Goal: Information Seeking & Learning: Check status

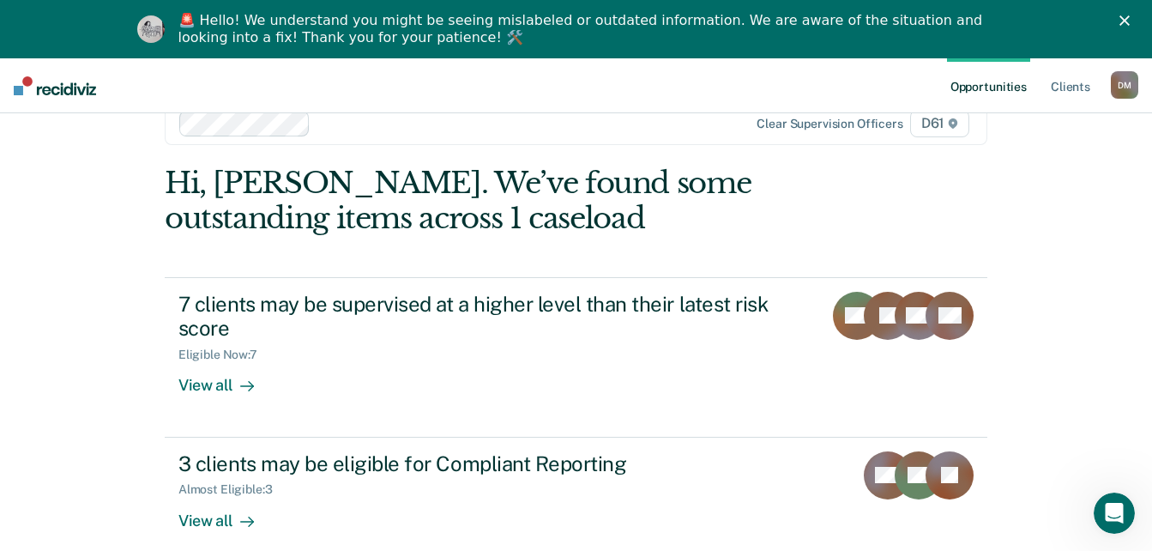
scroll to position [60, 0]
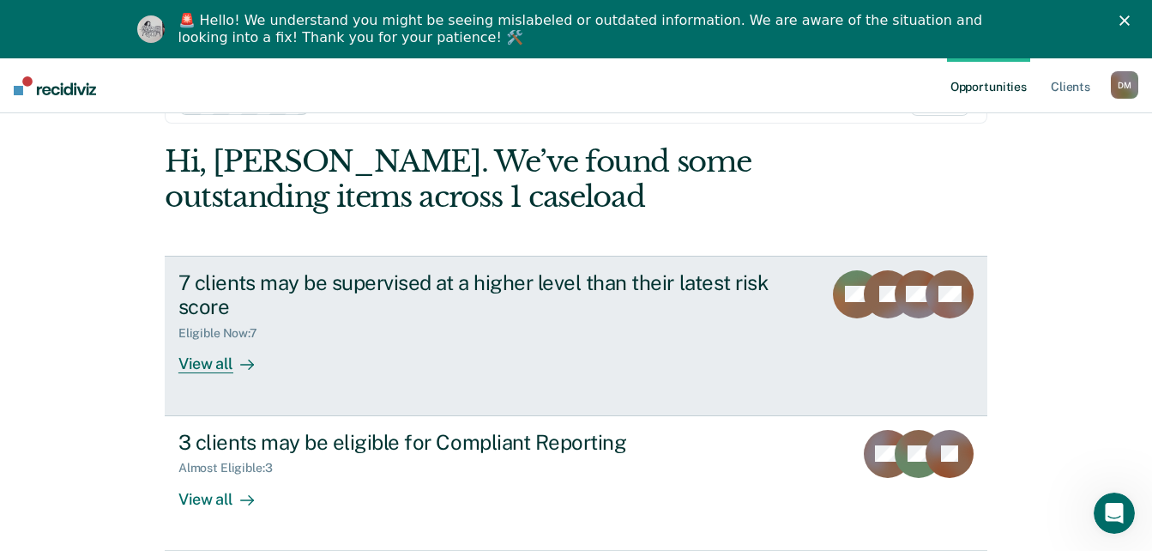
click at [210, 366] on div "View all" at bounding box center [226, 357] width 96 height 33
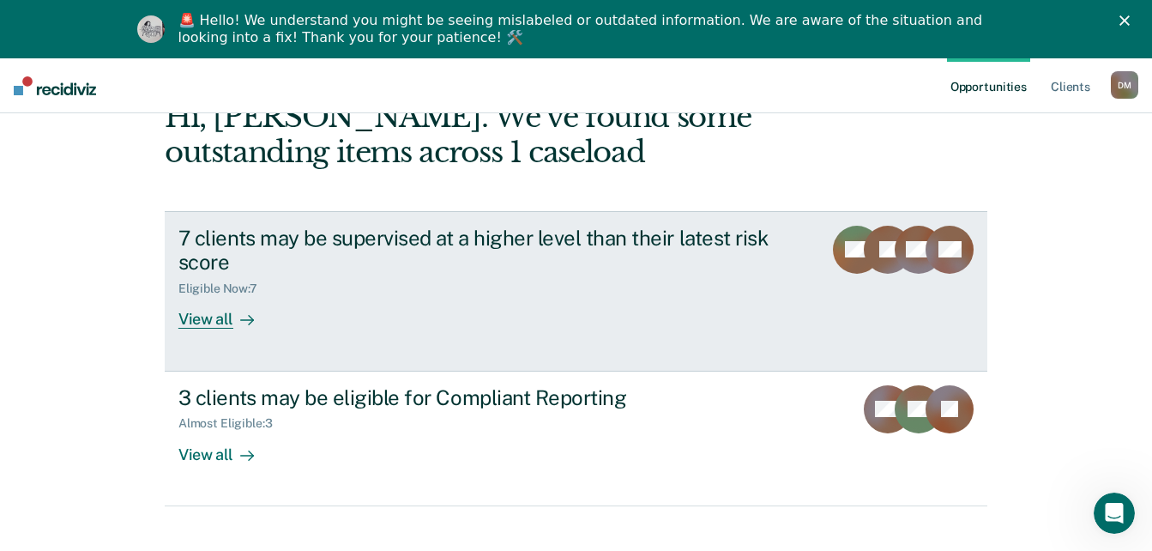
scroll to position [129, 0]
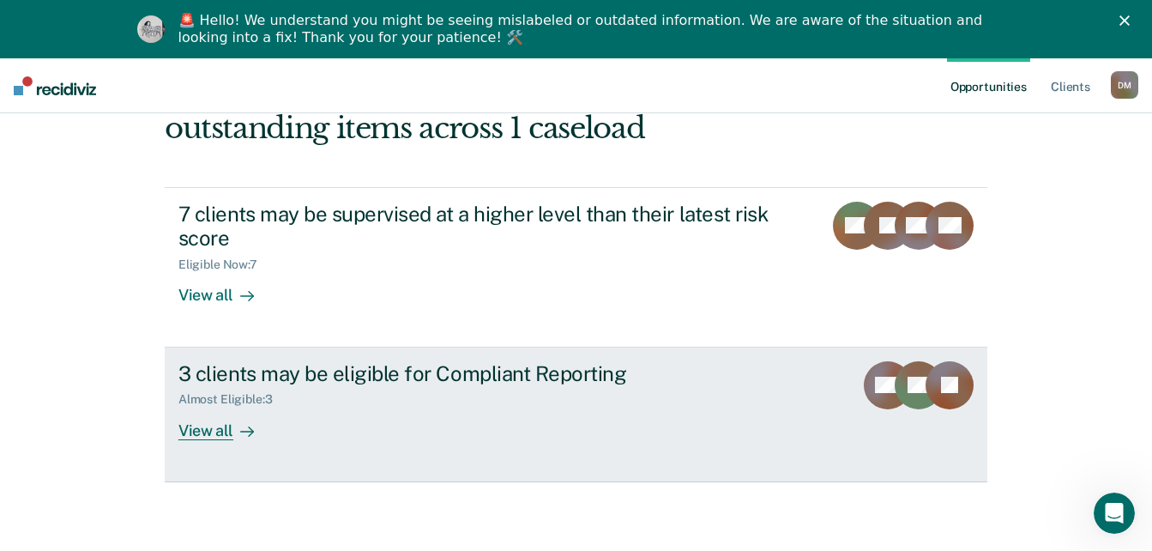
click at [358, 380] on div "3 clients may be eligible for Compliant Reporting" at bounding box center [479, 373] width 602 height 25
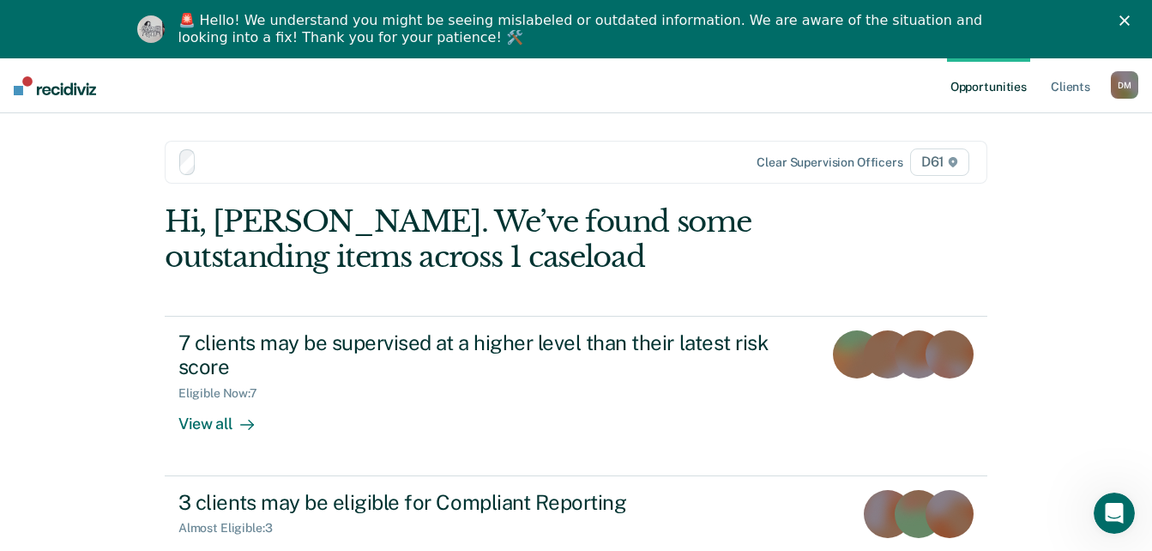
scroll to position [129, 0]
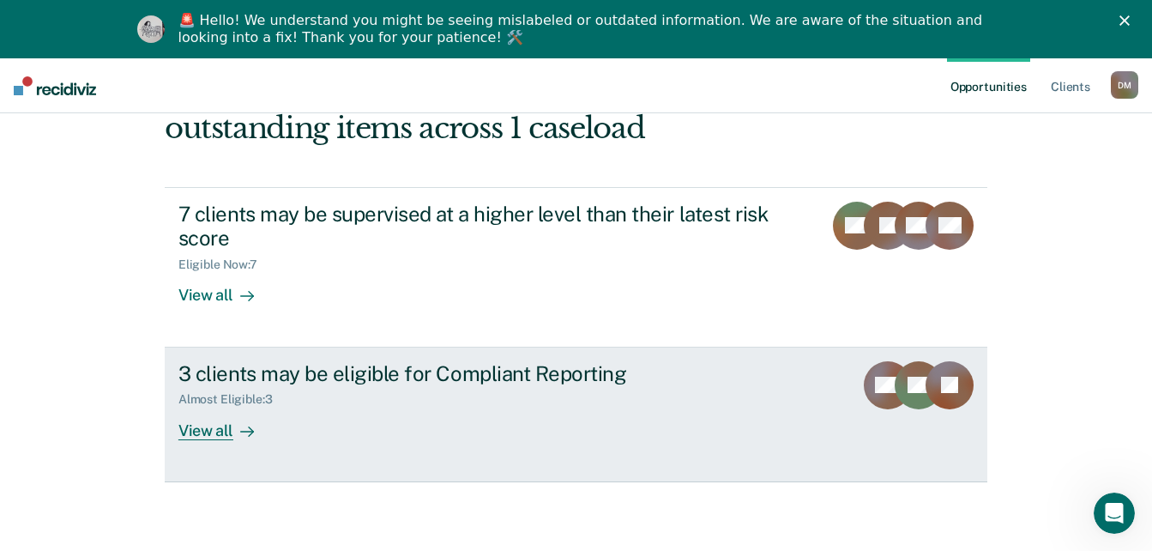
click at [209, 396] on div "Almost Eligible : 3" at bounding box center [232, 399] width 108 height 15
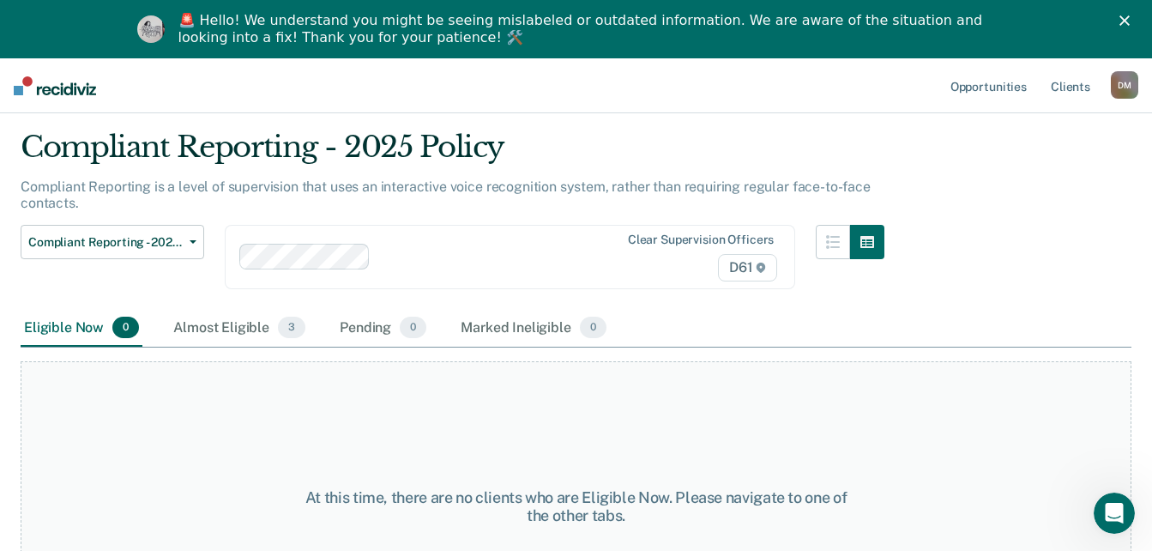
scroll to position [86, 0]
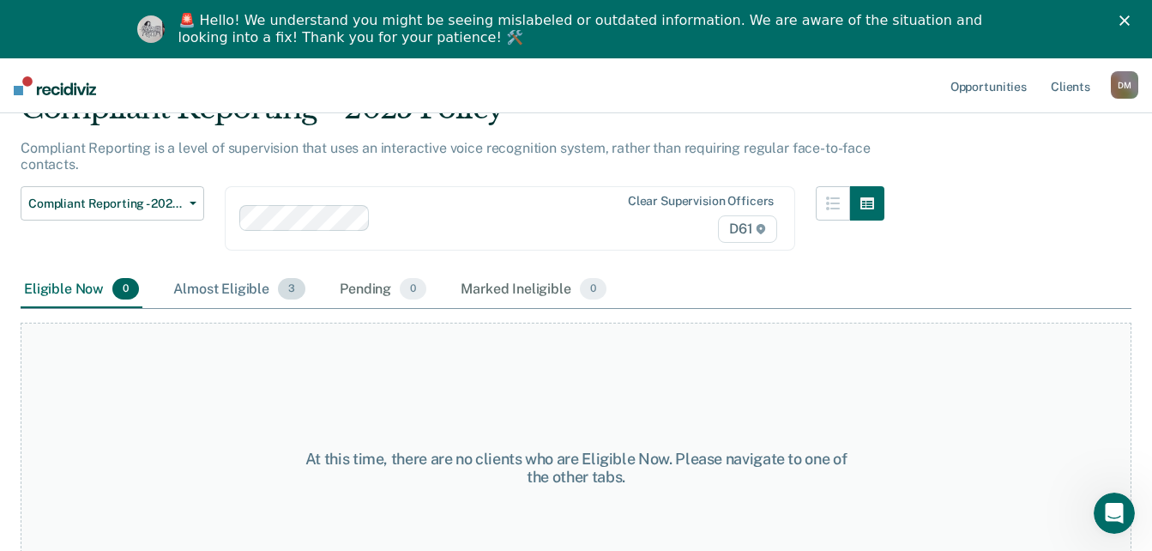
click at [238, 285] on div "Almost Eligible 3" at bounding box center [239, 290] width 139 height 38
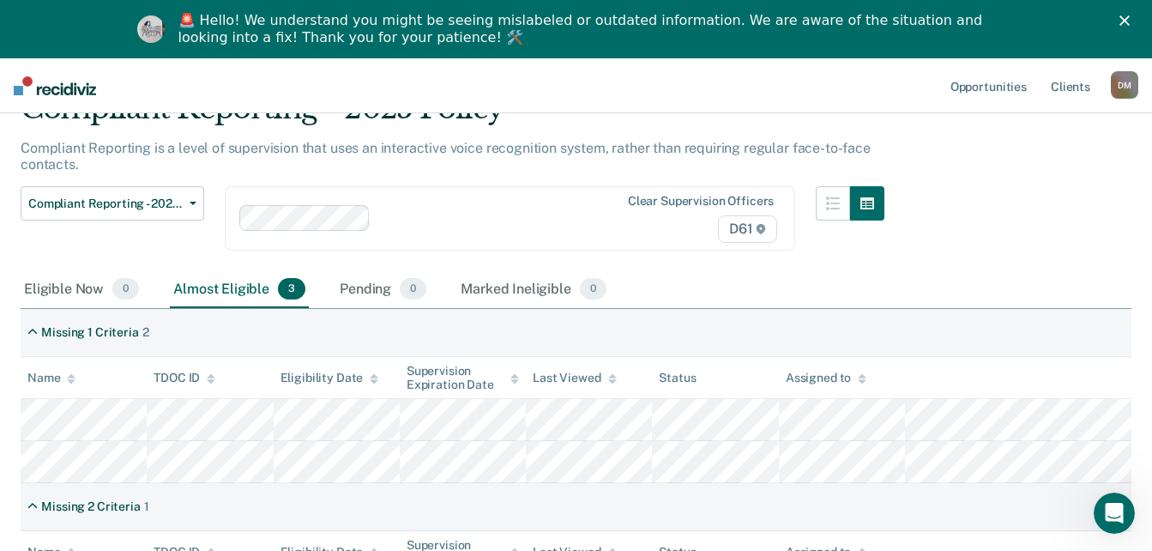
scroll to position [0, 0]
